Goal: Task Accomplishment & Management: Manage account settings

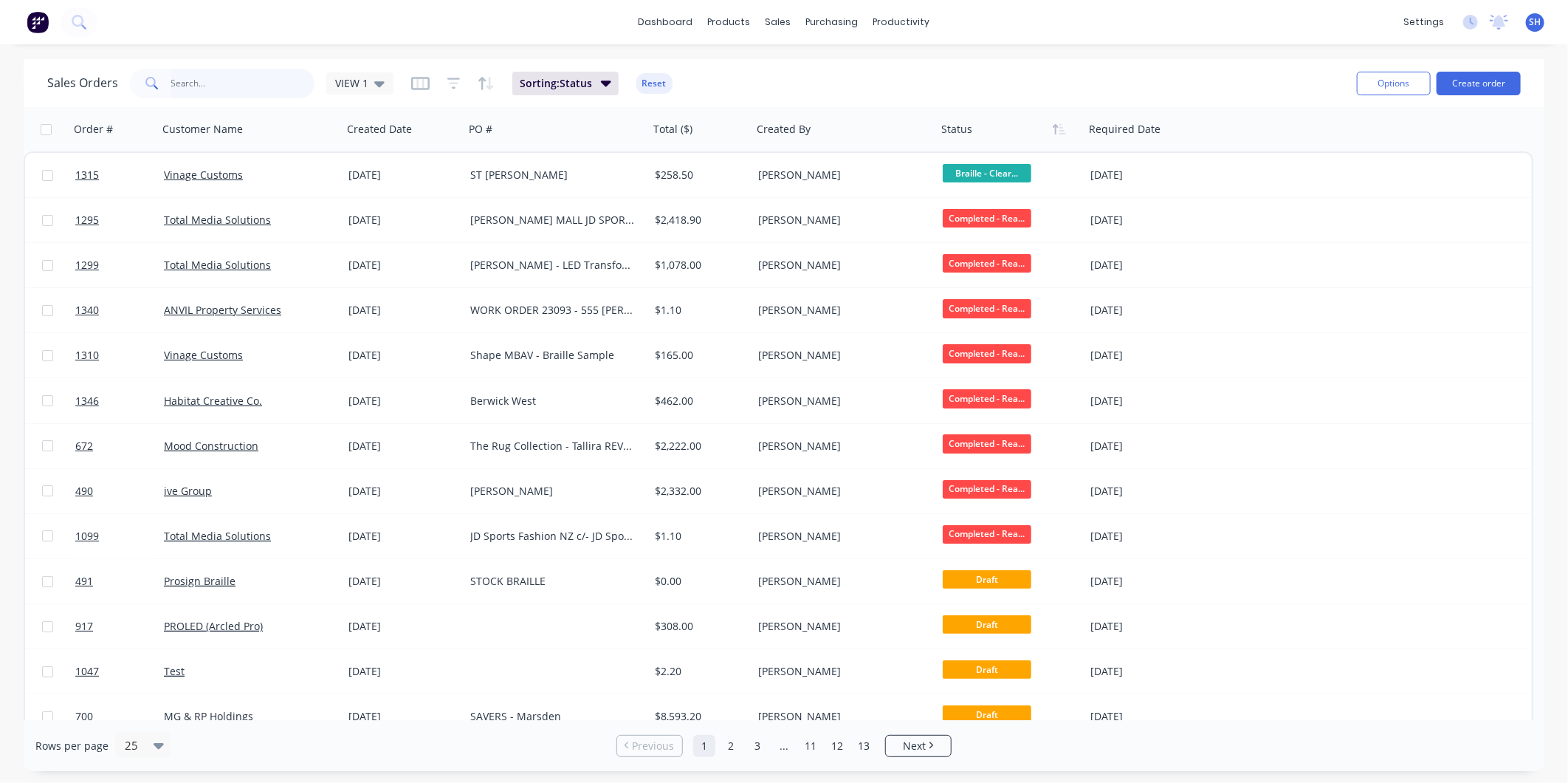
click at [252, 93] on input "text" at bounding box center [243, 84] width 144 height 30
type input "1346"
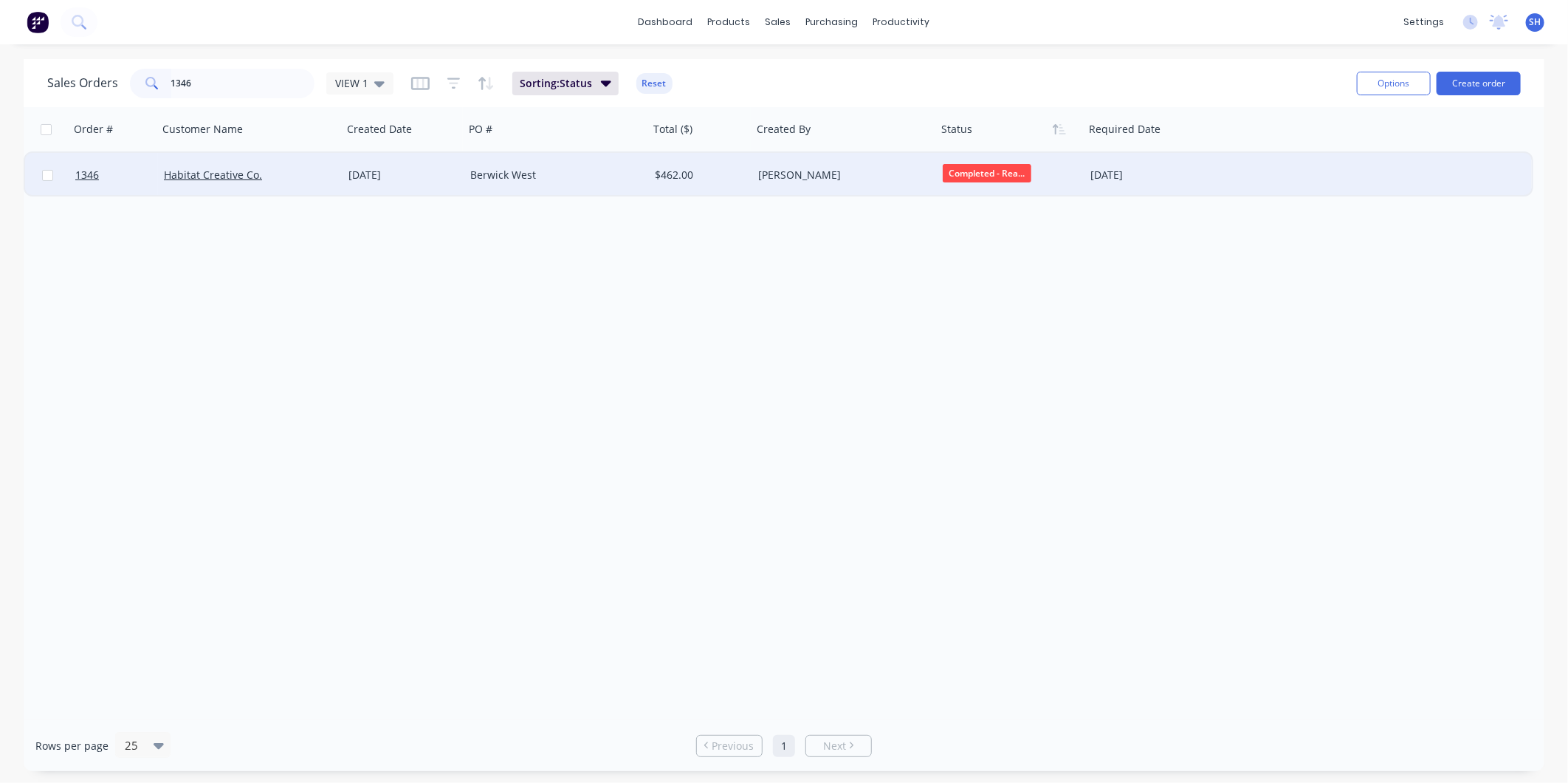
click at [1208, 168] on div "[DATE]" at bounding box center [1149, 175] width 129 height 45
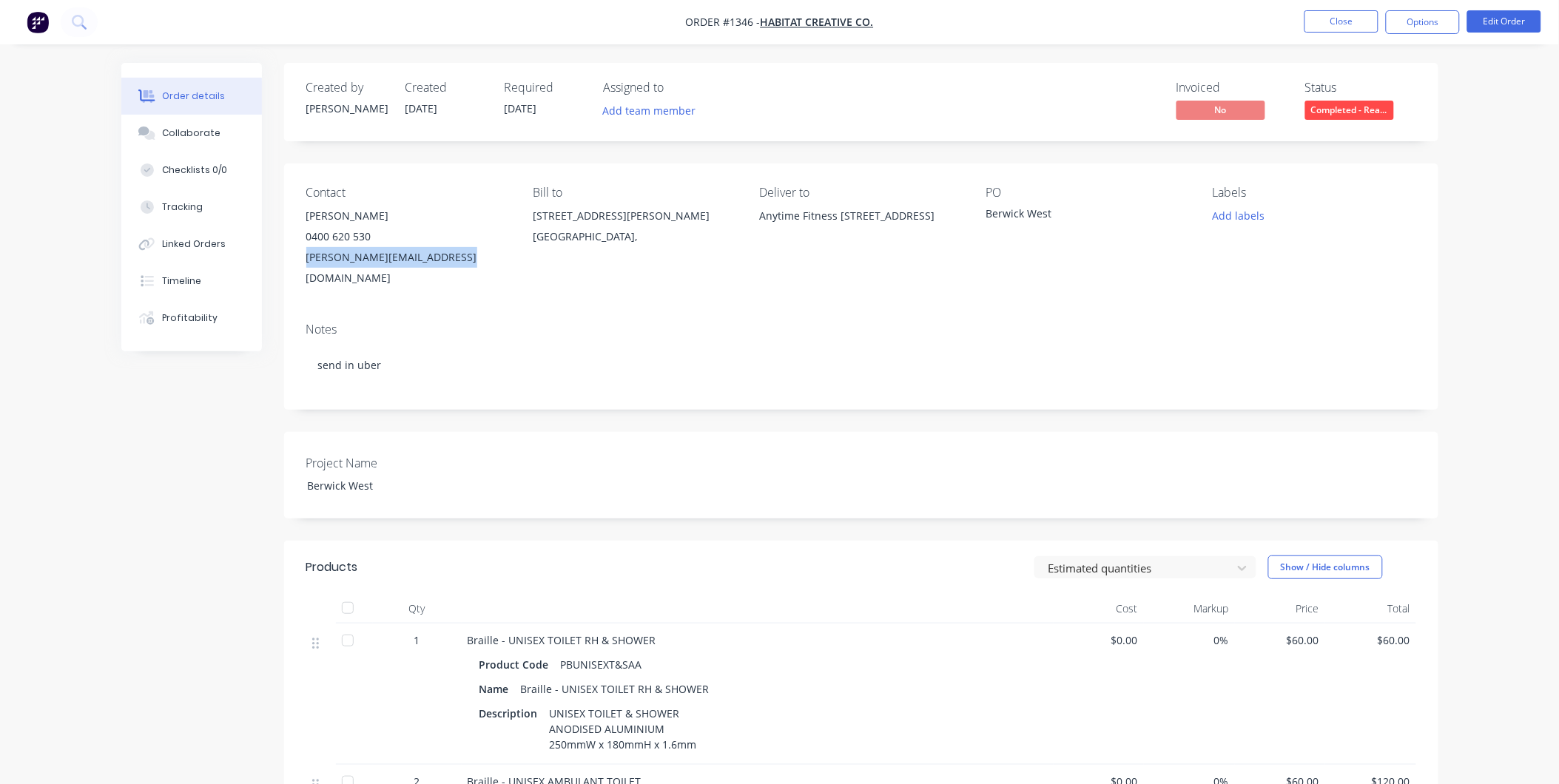
drag, startPoint x: 456, startPoint y: 259, endPoint x: 304, endPoint y: 262, distance: 152.0
click at [304, 262] on div "Contact [PERSON_NAME] [PHONE_NUMBER] [PERSON_NAME][EMAIL_ADDRESS][DOMAIN_NAME] …" at bounding box center [861, 237] width 1154 height 147
copy div "[PERSON_NAME][EMAIL_ADDRESS][DOMAIN_NAME]"
drag, startPoint x: 372, startPoint y: 237, endPoint x: 309, endPoint y: 237, distance: 63.0
click at [309, 237] on div "0400 620 530" at bounding box center [407, 236] width 202 height 21
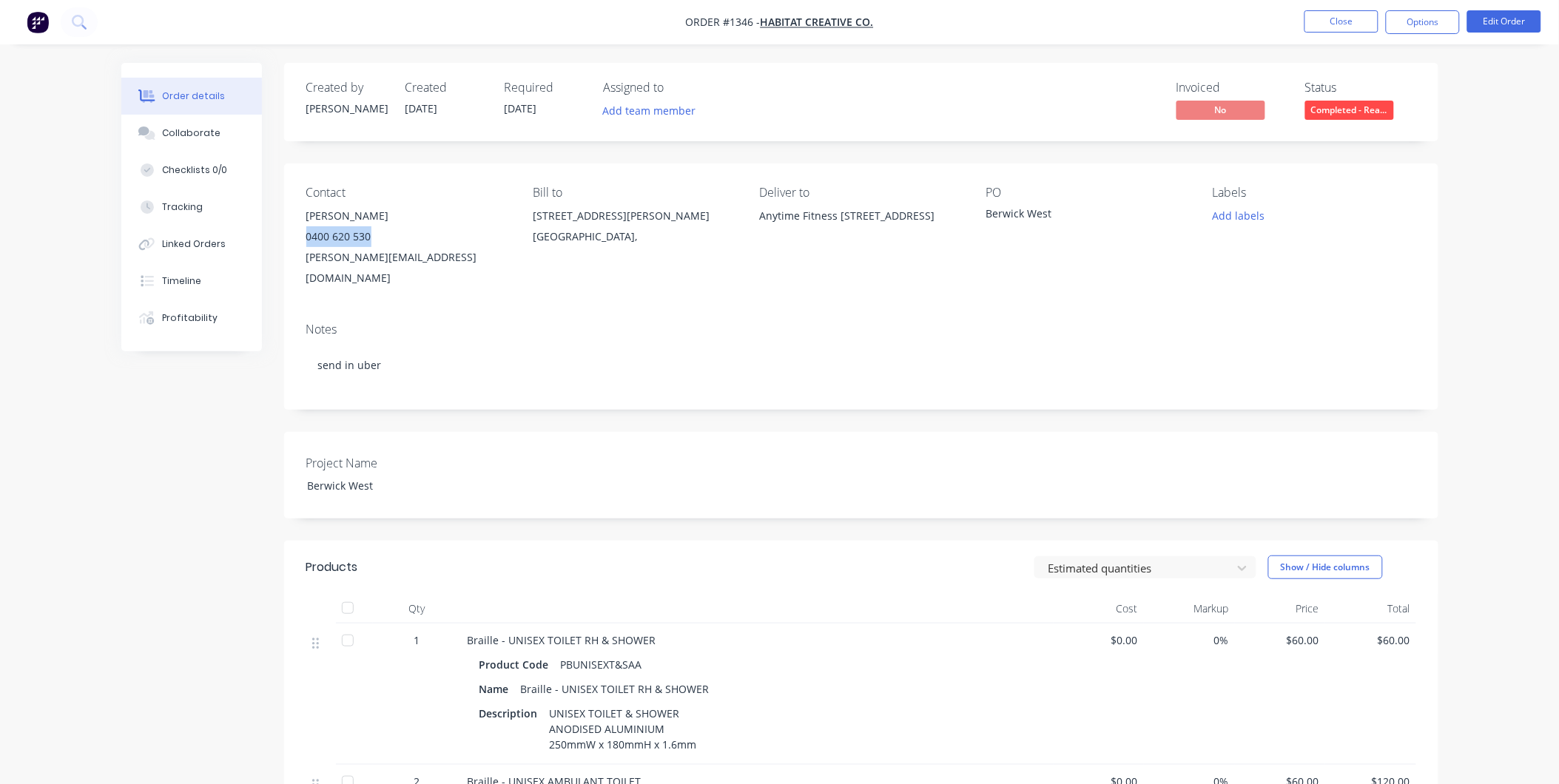
copy div "0400 620 530"
drag, startPoint x: 534, startPoint y: 215, endPoint x: 705, endPoint y: 240, distance: 172.8
click at [705, 226] on div "[STREET_ADDRESS][PERSON_NAME]" at bounding box center [634, 215] width 202 height 21
copy div "[STREET_ADDRESS][PERSON_NAME]"
drag, startPoint x: 752, startPoint y: 19, endPoint x: 724, endPoint y: 19, distance: 28.0
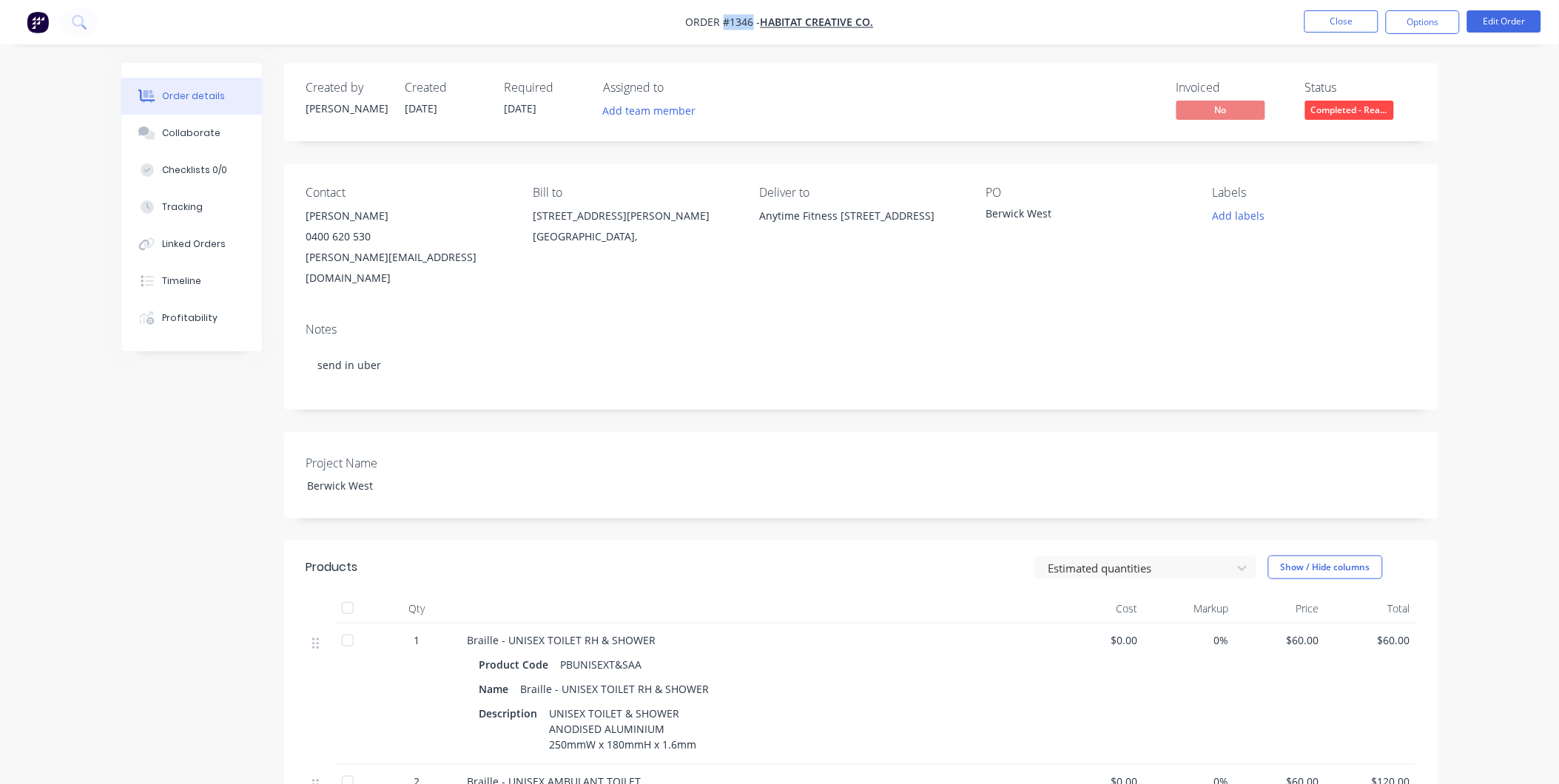
click at [724, 19] on span "Order #1346 -" at bounding box center [723, 23] width 75 height 14
copy span "#1346"
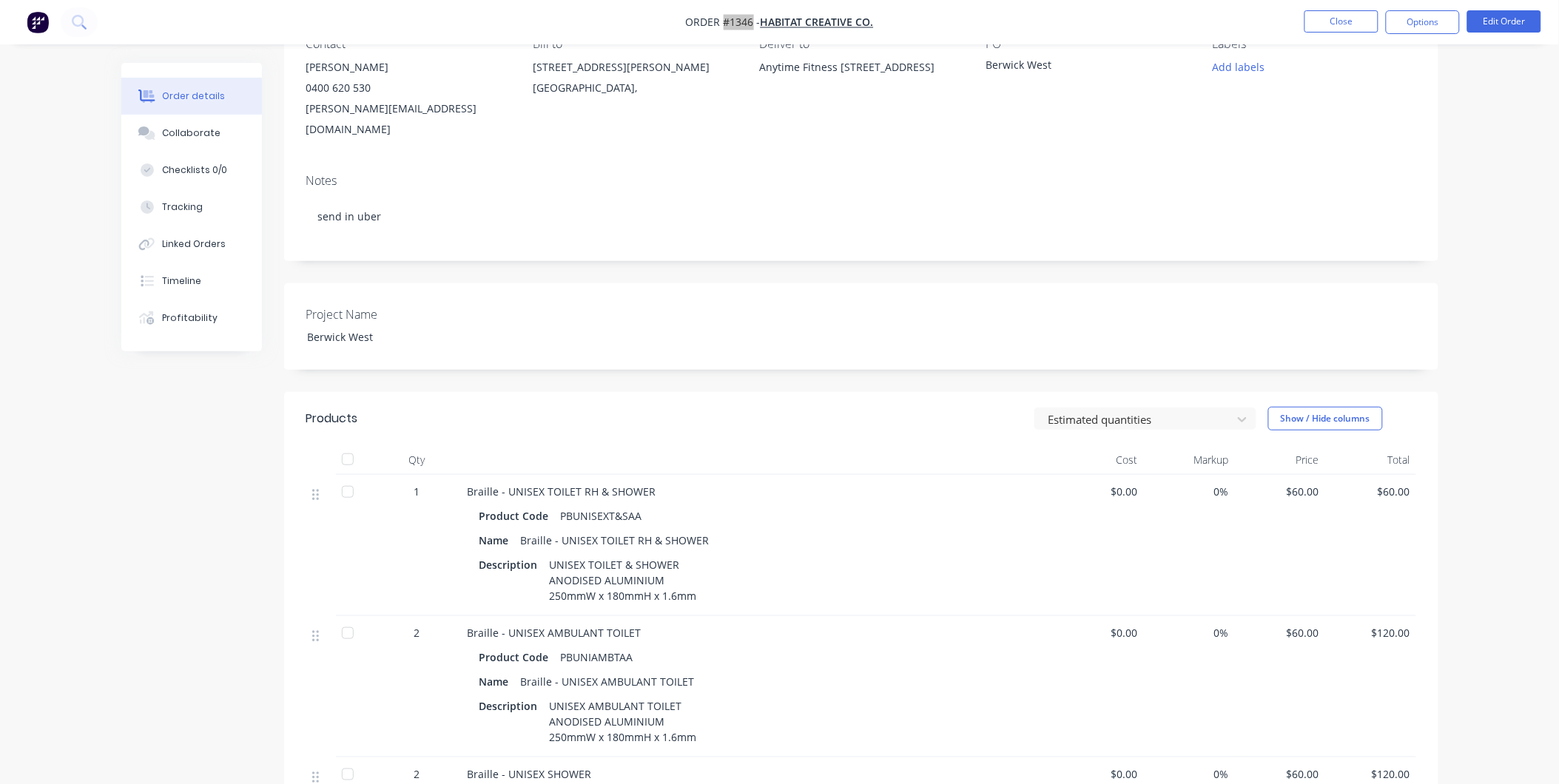
scroll to position [164, 0]
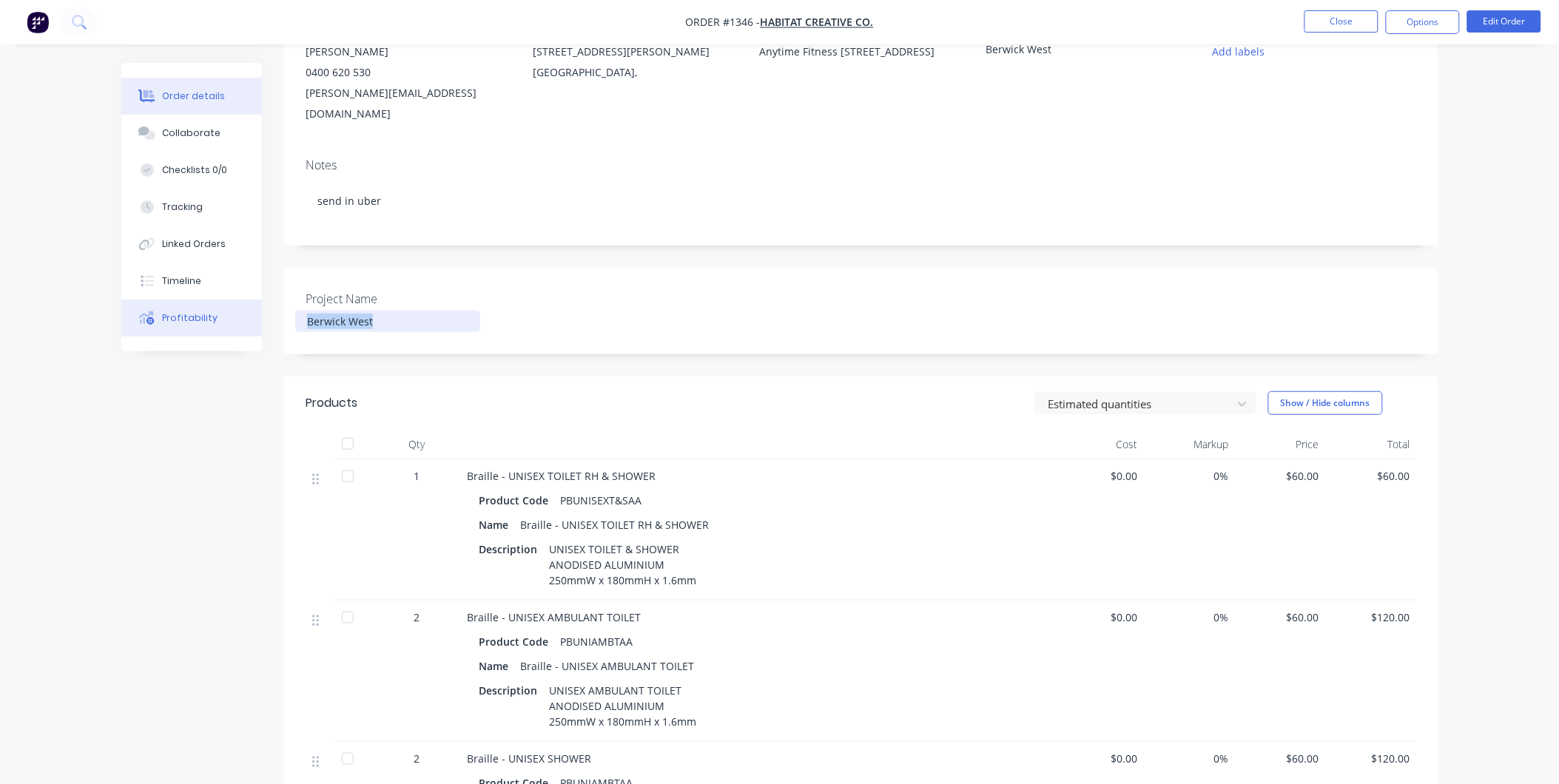
drag, startPoint x: 374, startPoint y: 303, endPoint x: 231, endPoint y: 311, distance: 143.2
click at [263, 285] on div "Order details Collaborate Checklists 0/0 Tracking Linked Orders Timeline Profit…" at bounding box center [780, 553] width 1347 height 1309
copy div "Berwick West"
drag, startPoint x: 641, startPoint y: 475, endPoint x: 557, endPoint y: 472, distance: 84.1
click at [557, 489] on div "PBUNISEXT&SAA" at bounding box center [602, 500] width 94 height 22
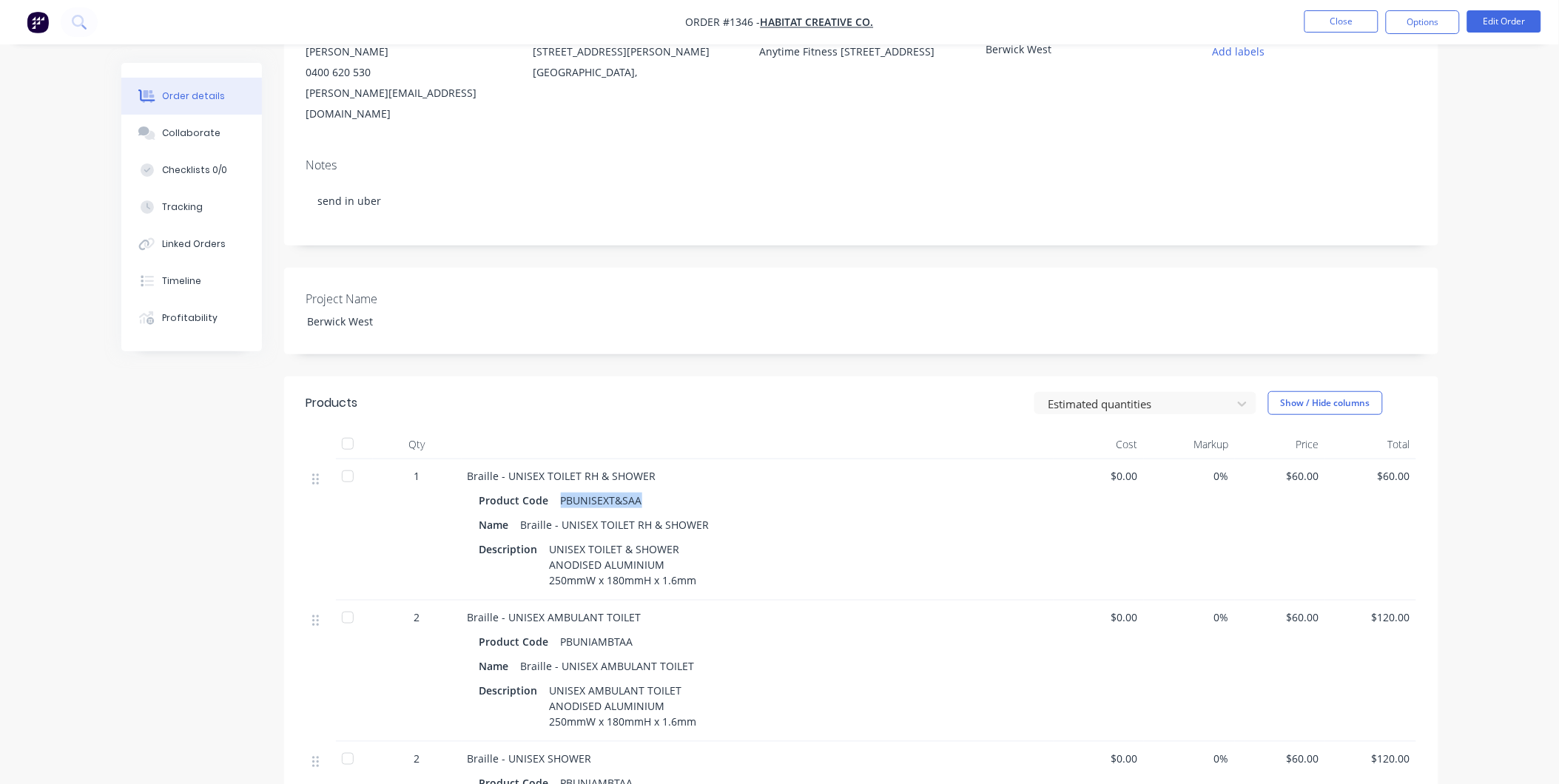
copy div "PBUNISEXT&SAA"
drag, startPoint x: 633, startPoint y: 624, endPoint x: 559, endPoint y: 627, distance: 74.1
click at [559, 631] on div "PBUNIAMBTAA" at bounding box center [597, 642] width 85 height 22
copy div "PBUNIAMBTAA"
drag, startPoint x: 636, startPoint y: 594, endPoint x: 465, endPoint y: 597, distance: 171.0
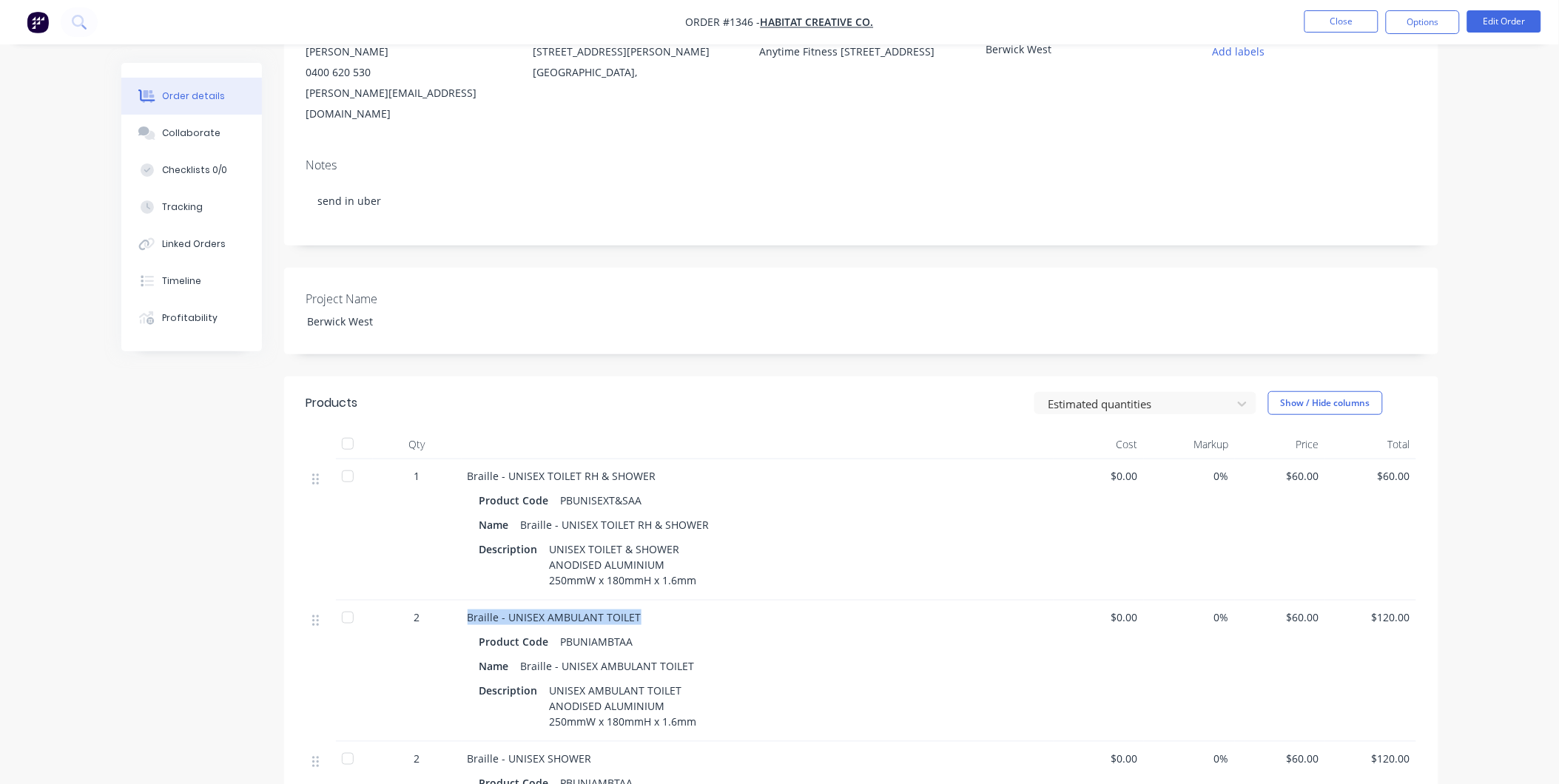
click at [465, 601] on div "Braille - UNISEX AMBULANT TOILET Product Code PBUNIAMBTAA Name Braille - UNISEX…" at bounding box center [758, 671] width 592 height 141
copy span "Braille - UNISEX AMBULANT TOILET"
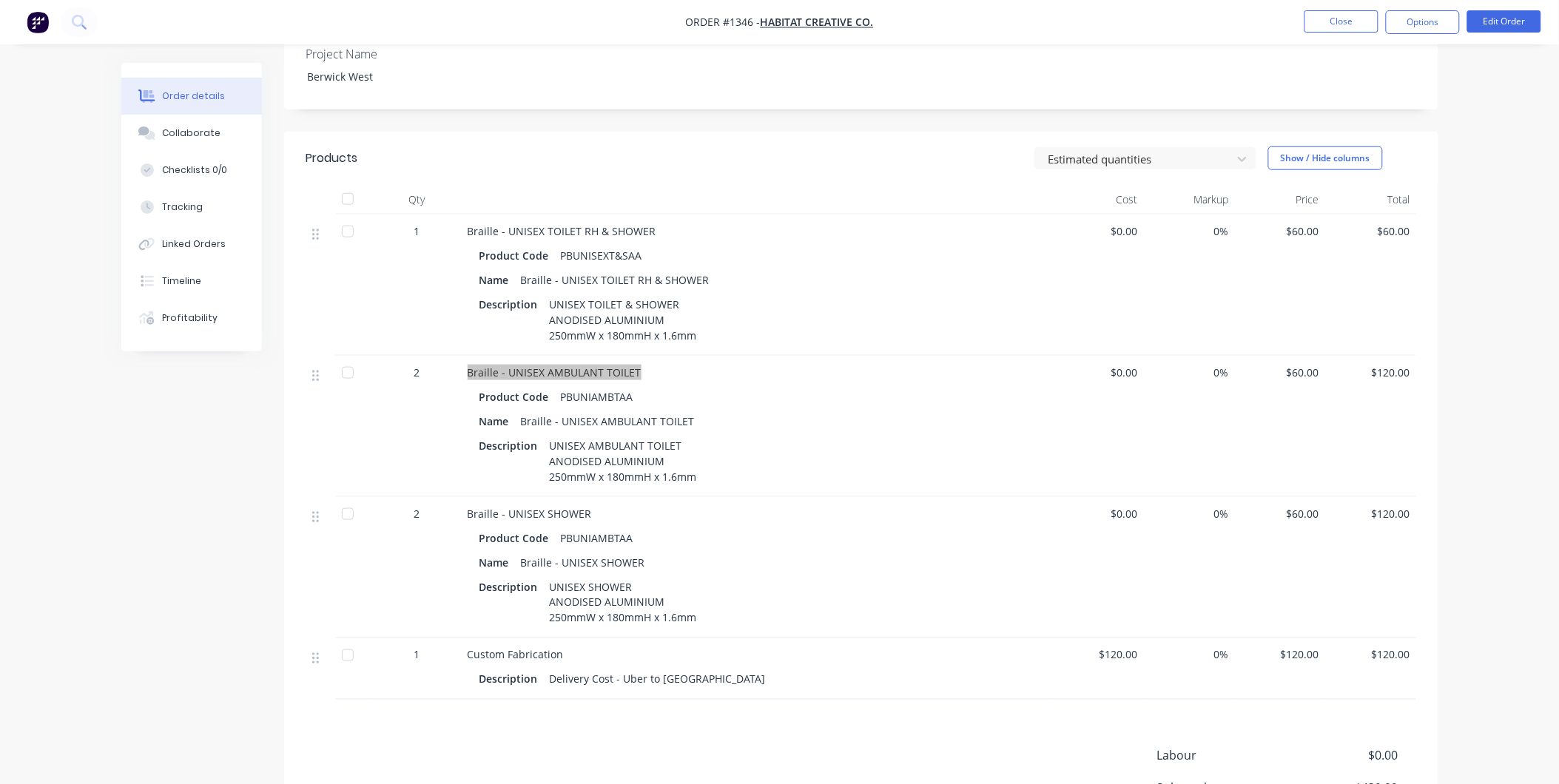
scroll to position [410, 0]
drag, startPoint x: 633, startPoint y: 520, endPoint x: 549, endPoint y: 520, distance: 84.0
click at [549, 526] on div "Product Code PBUNIAMBTAA" at bounding box center [758, 537] width 556 height 22
copy div "PBUNIAMBTAA"
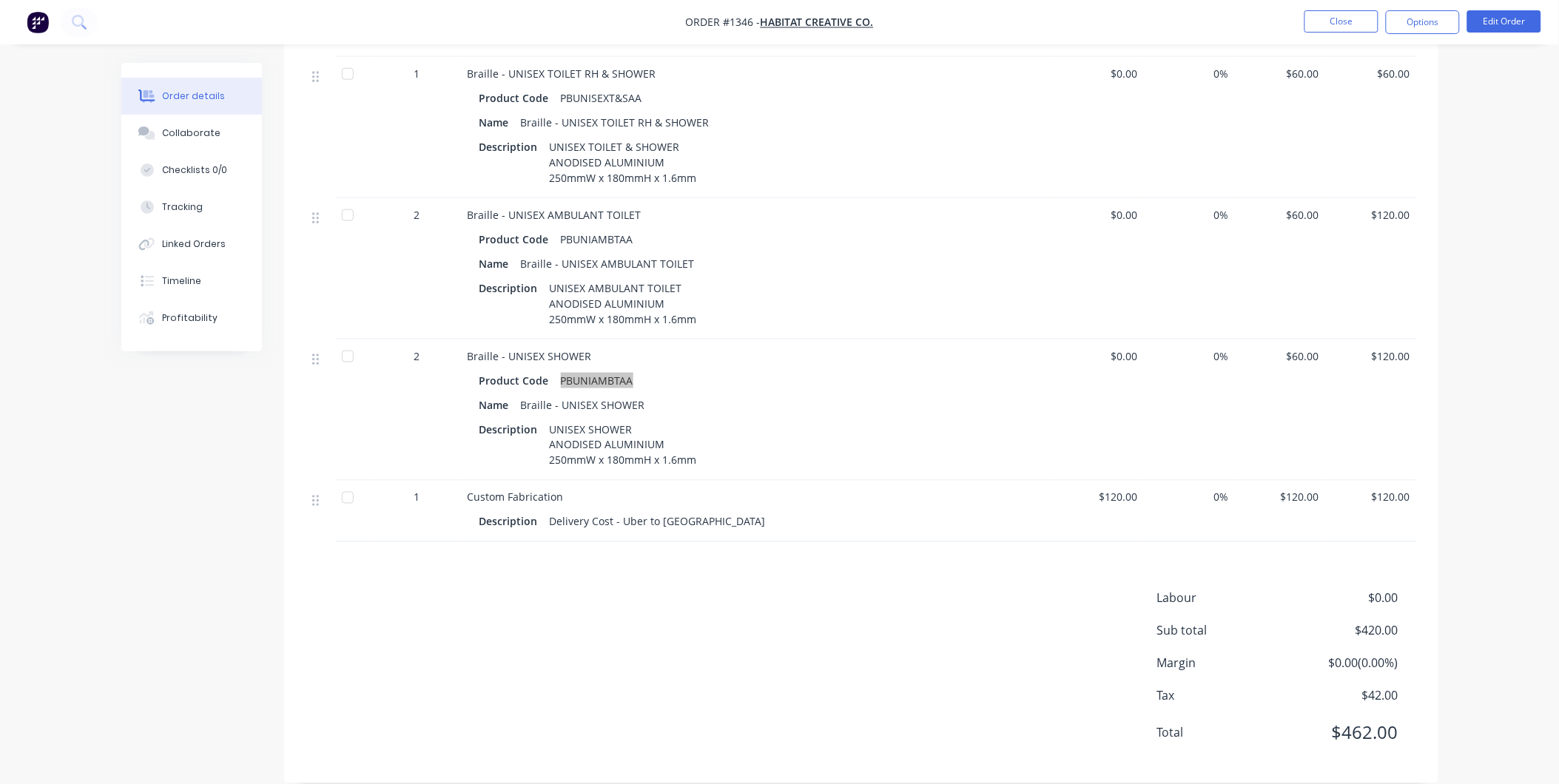
scroll to position [568, 0]
click at [1440, 18] on button "Options" at bounding box center [1423, 22] width 74 height 24
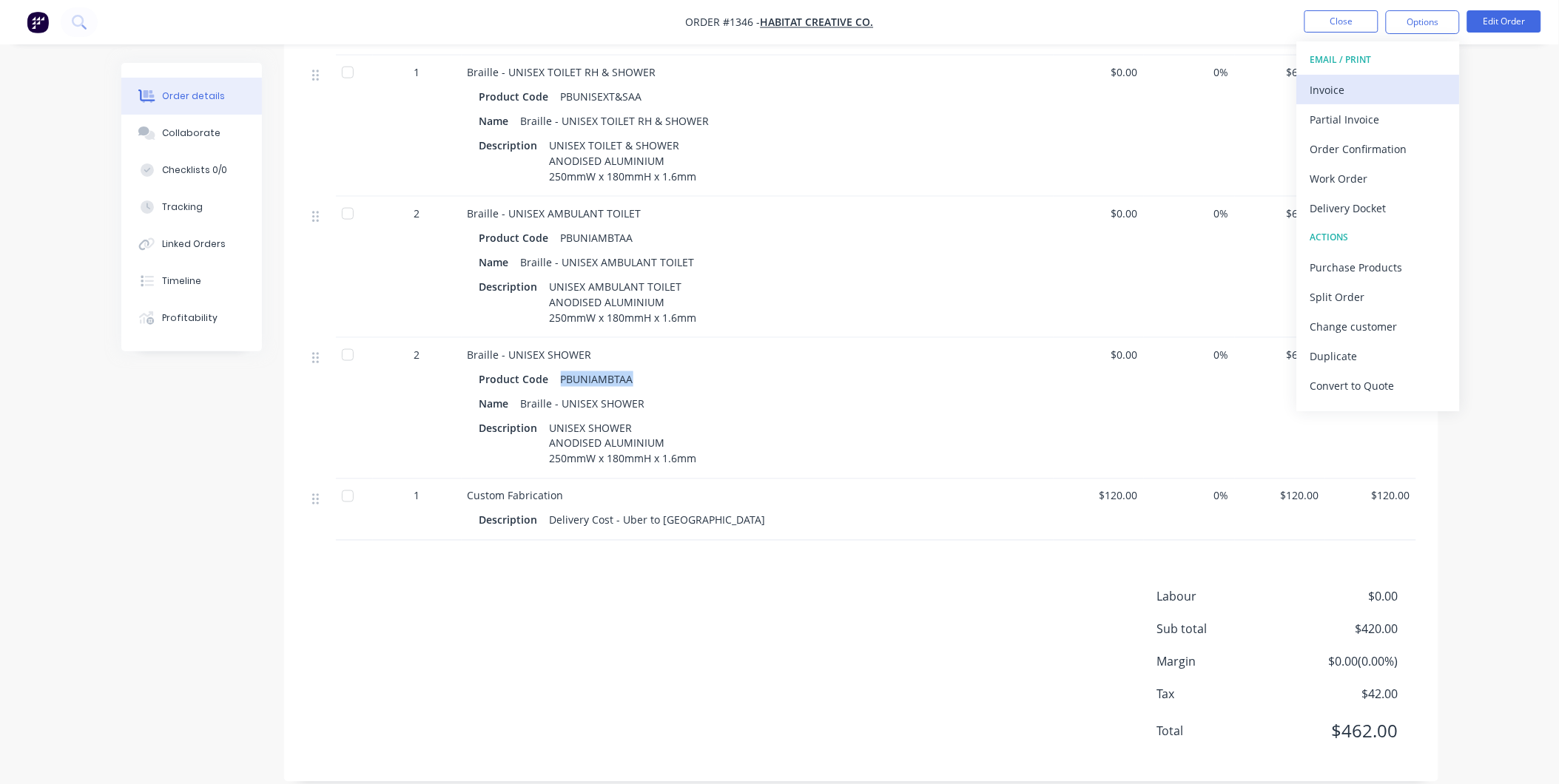
click at [1359, 91] on div "Invoice" at bounding box center [1379, 90] width 137 height 22
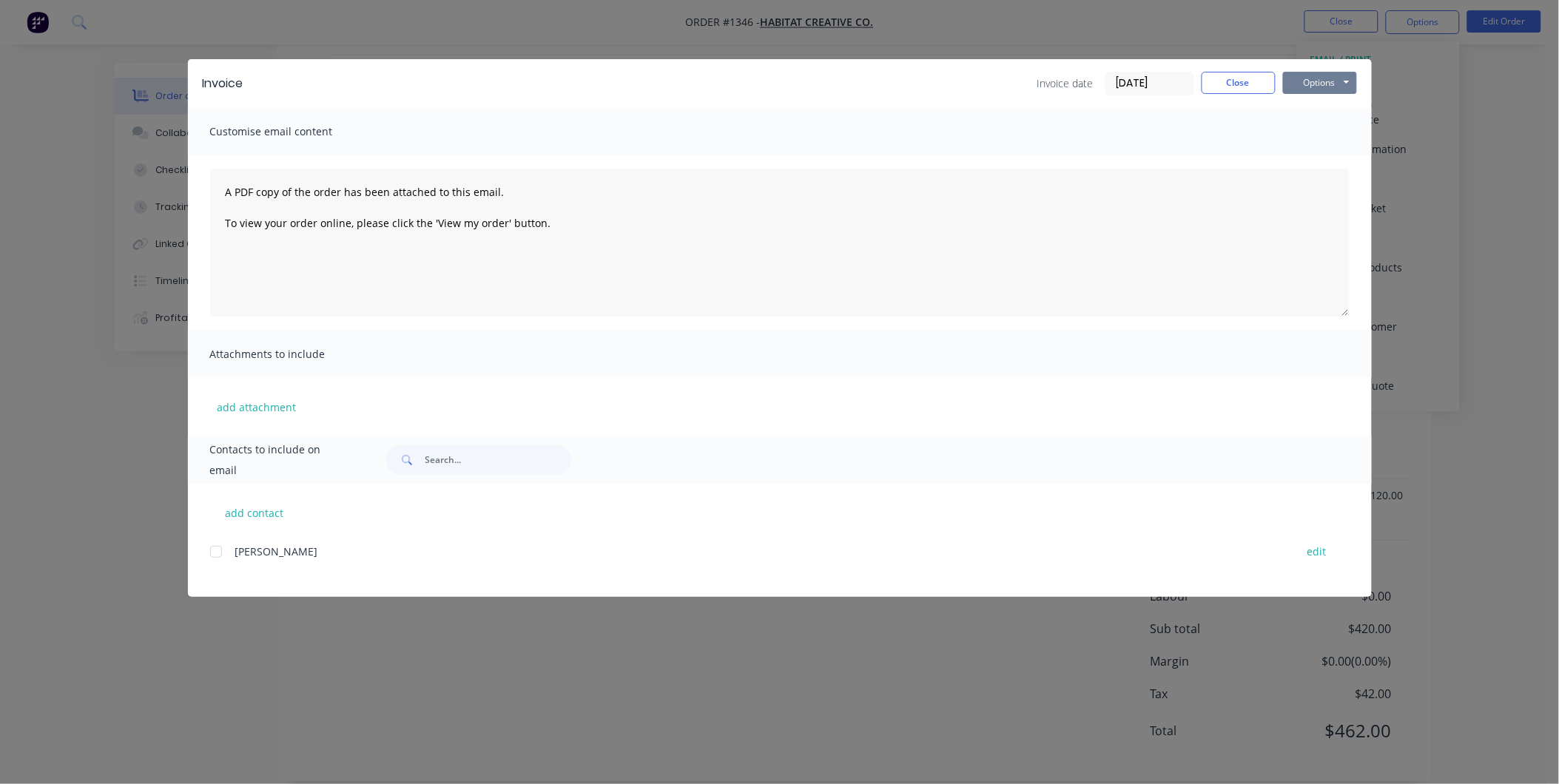
click at [1343, 85] on button "Options" at bounding box center [1320, 83] width 74 height 22
click at [1327, 129] on button "Print" at bounding box center [1330, 133] width 95 height 25
click at [1222, 92] on button "Close" at bounding box center [1239, 83] width 74 height 22
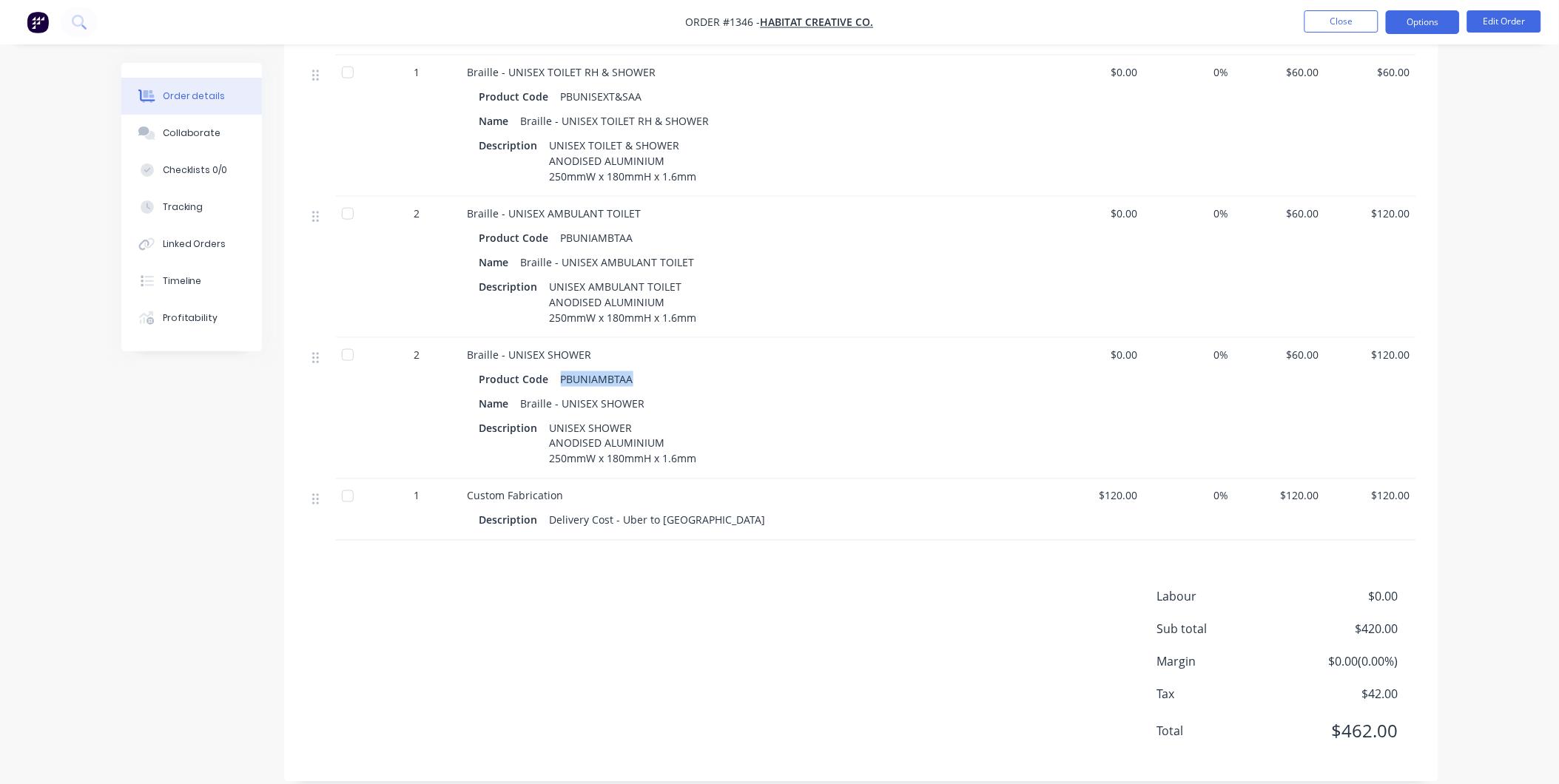
click at [1430, 27] on button "Options" at bounding box center [1423, 22] width 74 height 24
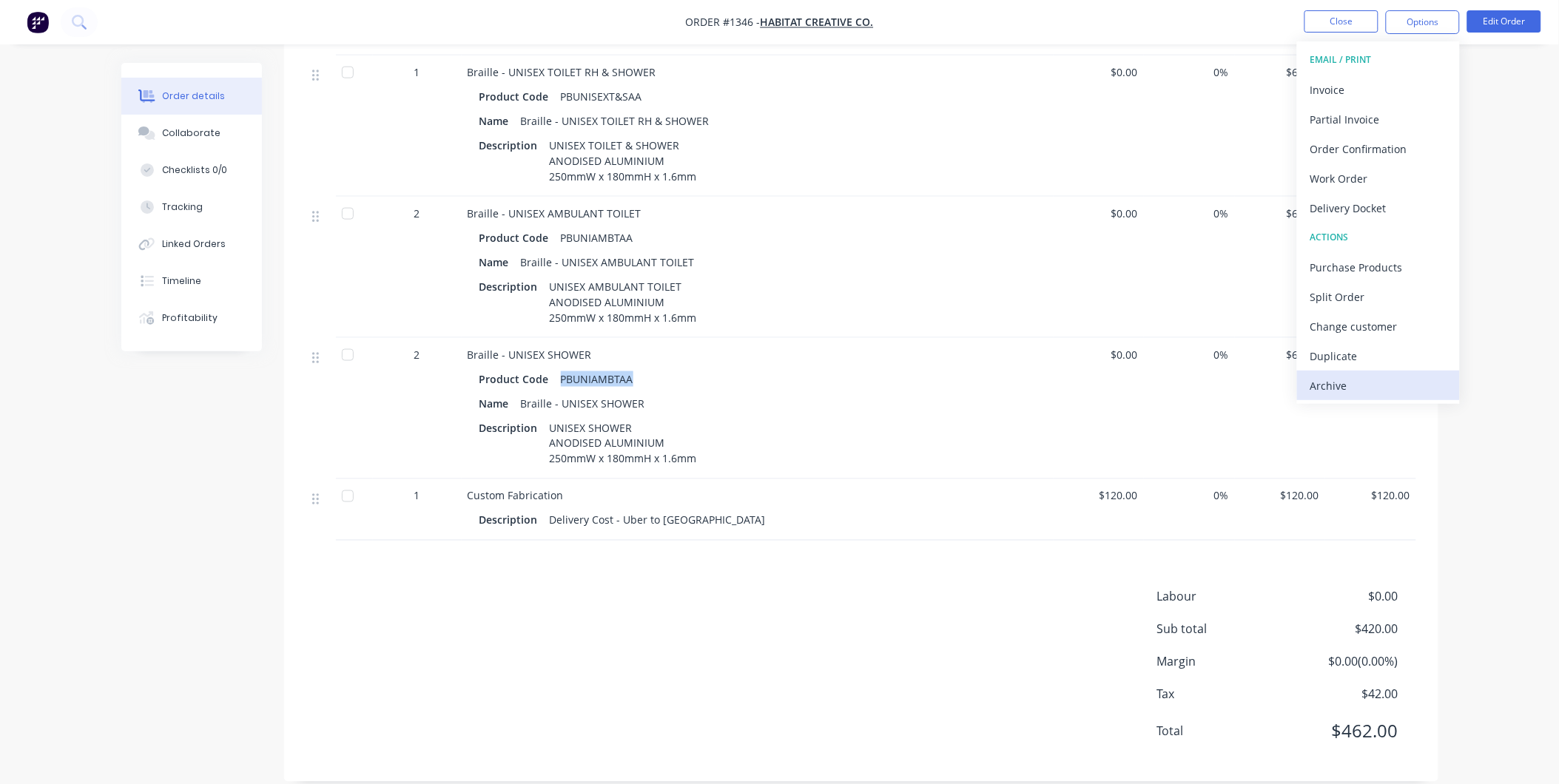
click at [1379, 390] on div "Archive" at bounding box center [1379, 386] width 137 height 22
